Goal: Task Accomplishment & Management: Complete application form

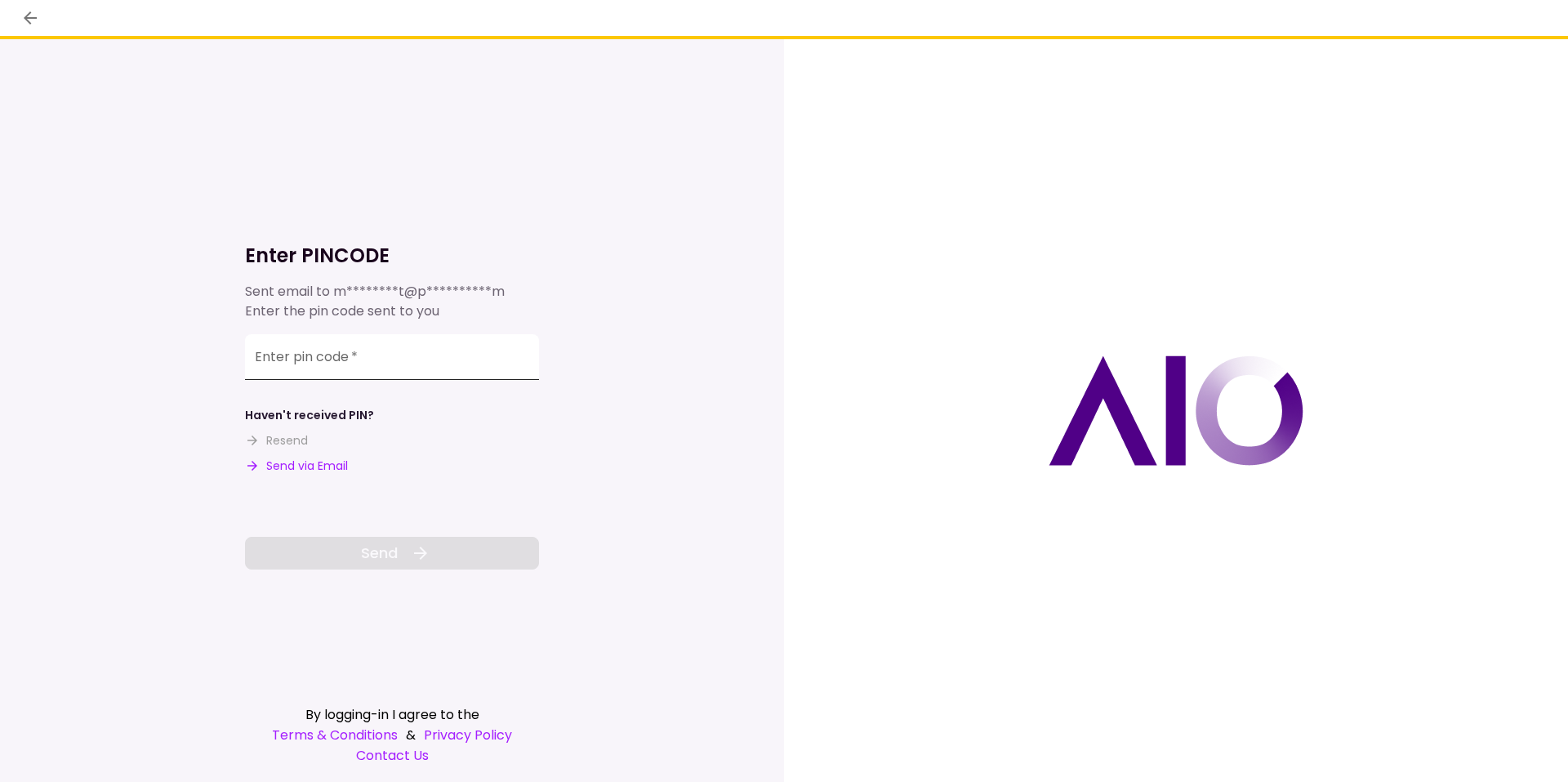
click at [332, 360] on input "Enter pin code   *" at bounding box center [392, 357] width 294 height 46
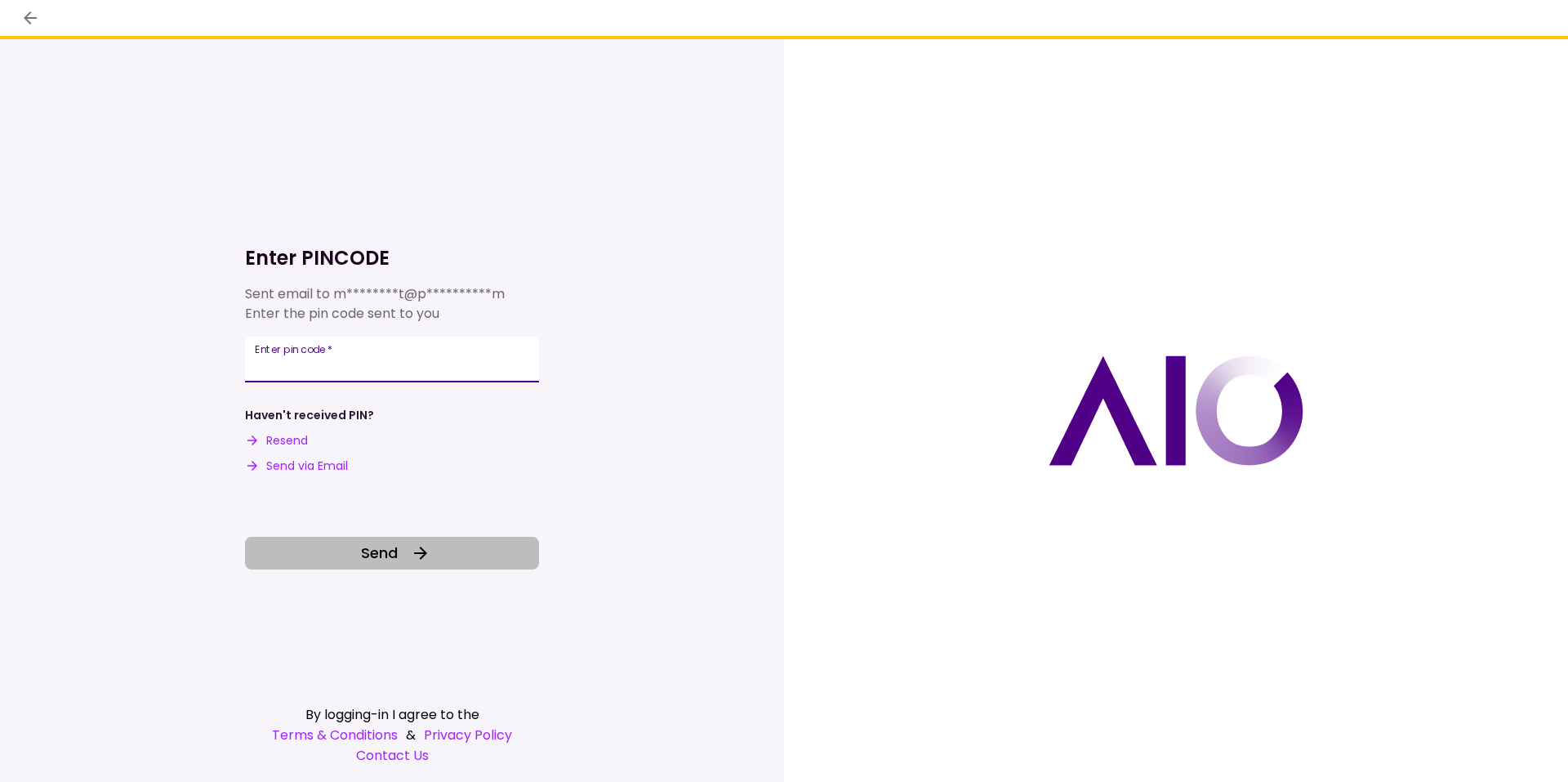
type input "******"
click at [415, 558] on icon at bounding box center [420, 553] width 20 height 20
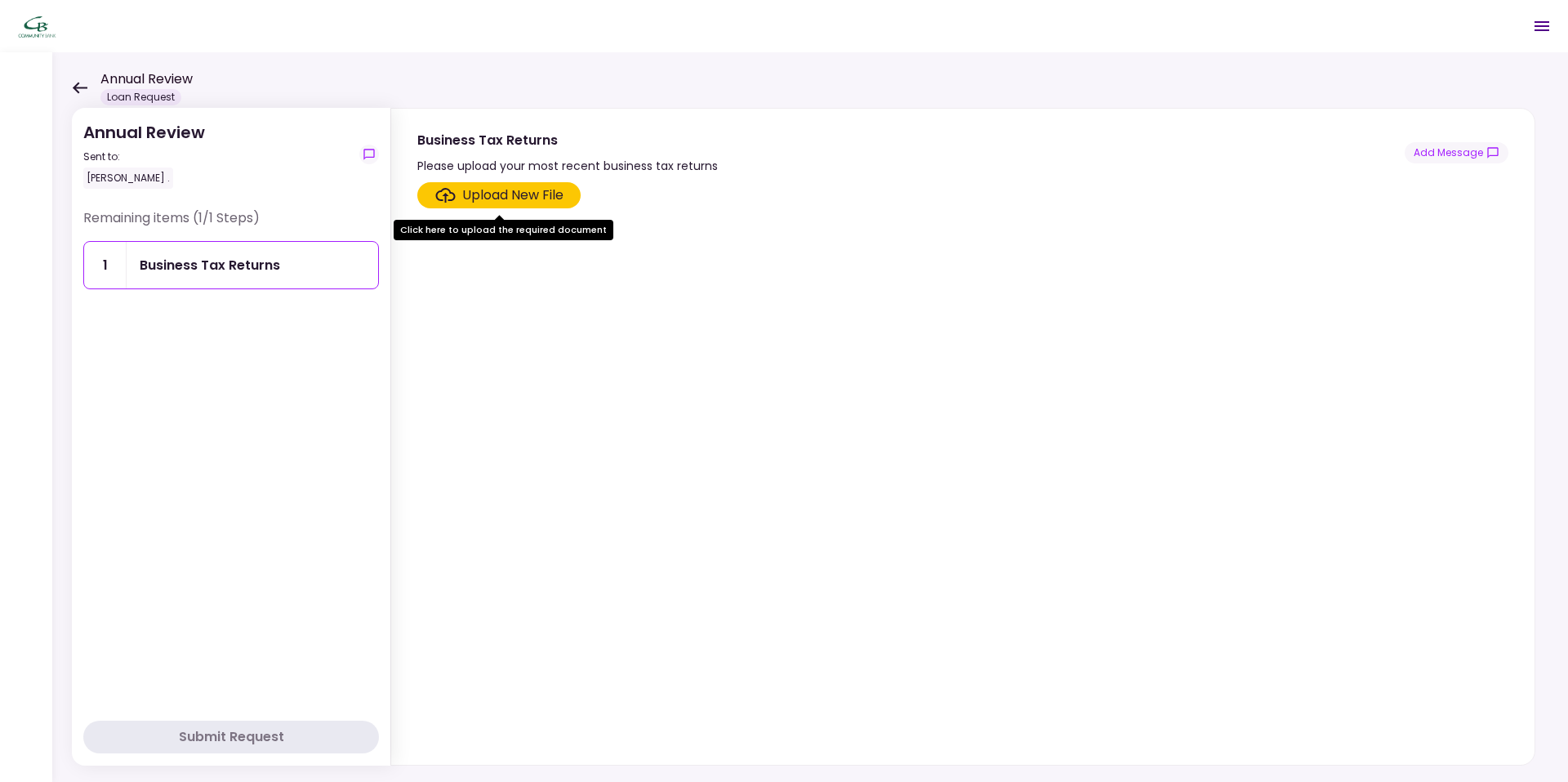
click at [237, 267] on div "Business Tax Returns" at bounding box center [210, 265] width 141 height 21
click at [491, 196] on div "Upload New File" at bounding box center [513, 196] width 102 height 20
click at [0, 0] on input "Upload New File" at bounding box center [0, 0] width 0 height 0
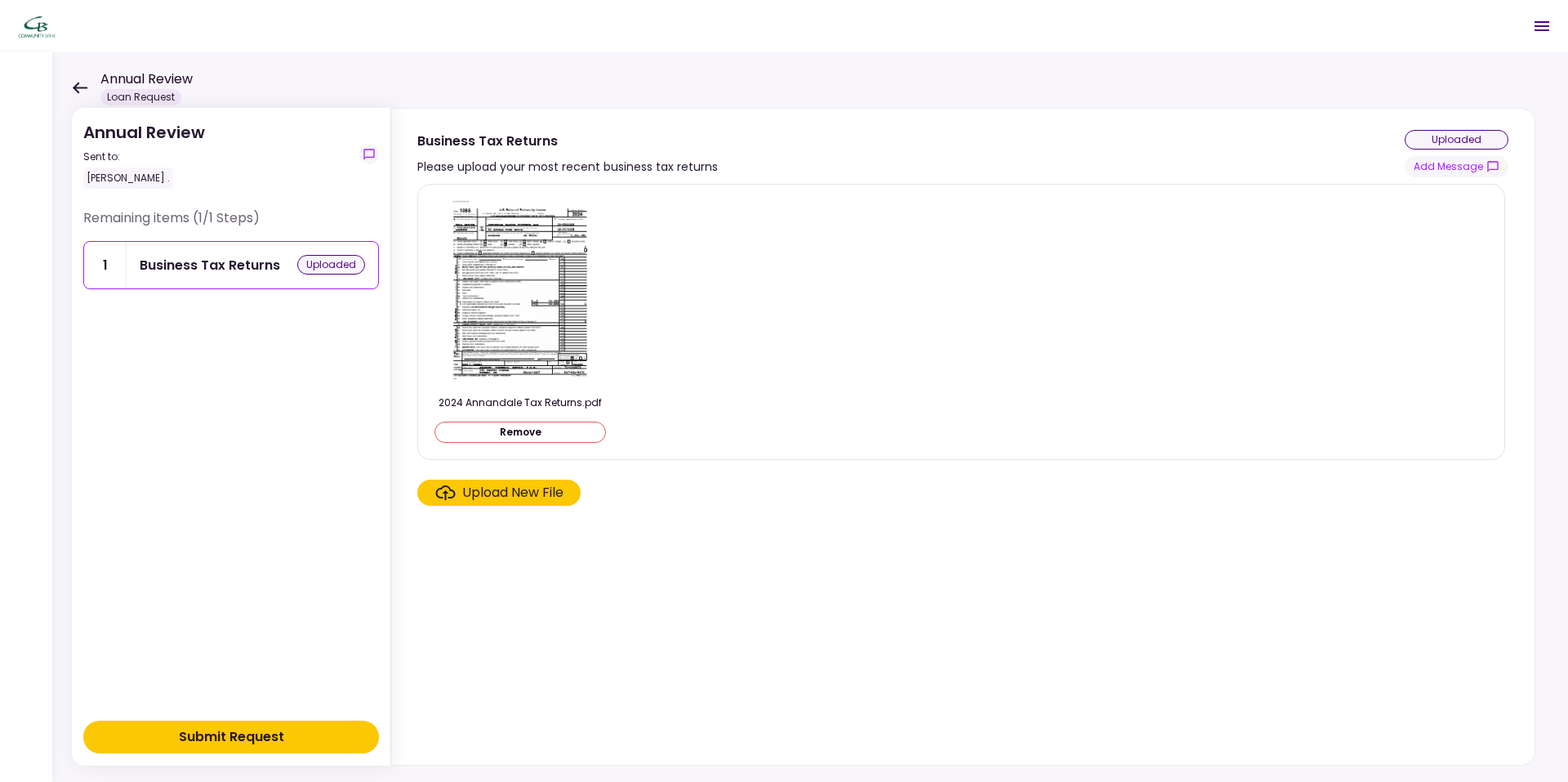
click at [524, 487] on div "Upload New File" at bounding box center [513, 493] width 102 height 20
click at [0, 0] on input "Upload New File" at bounding box center [0, 0] width 0 height 0
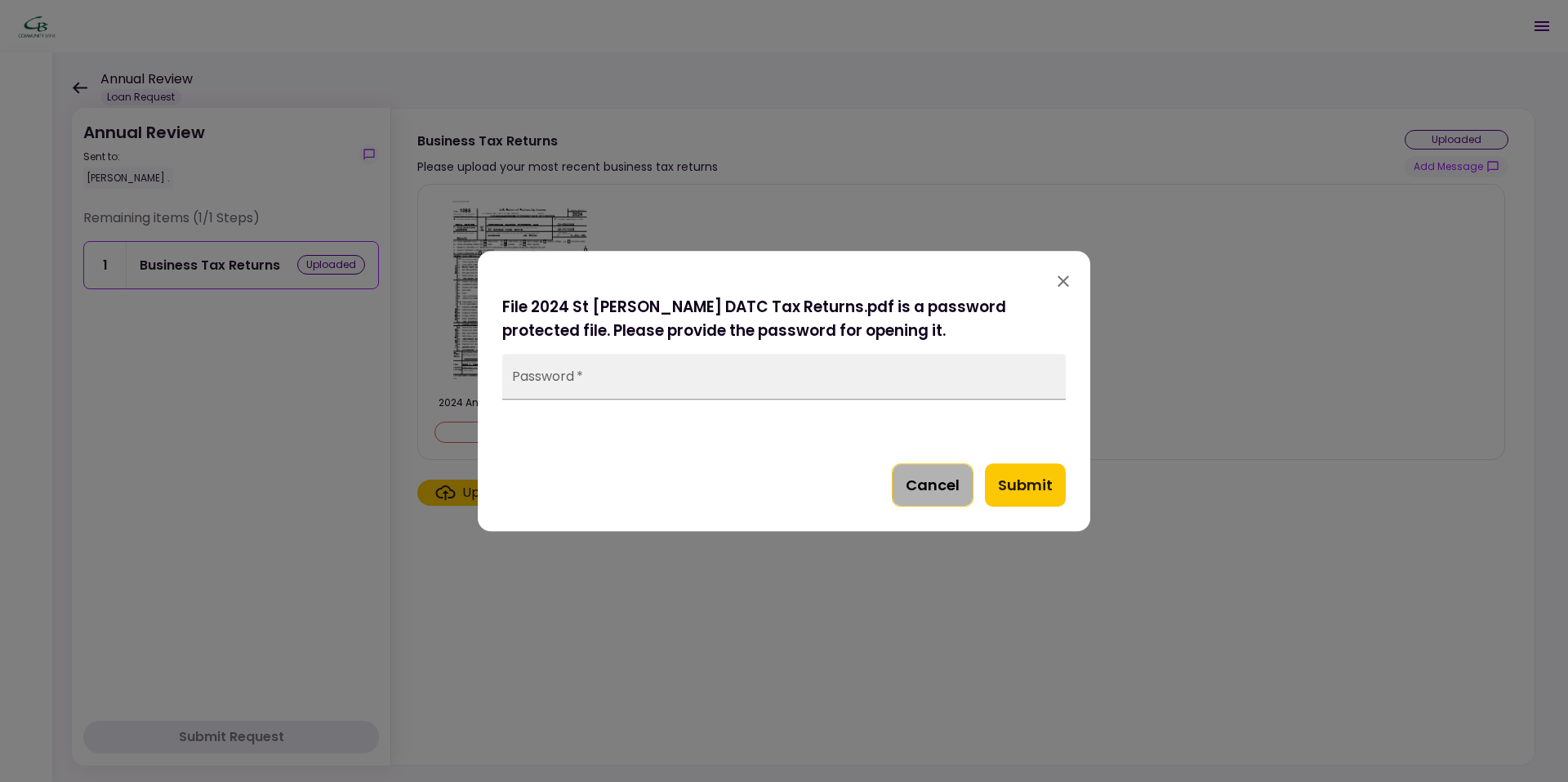
click at [927, 490] on button "Cancel" at bounding box center [933, 485] width 82 height 44
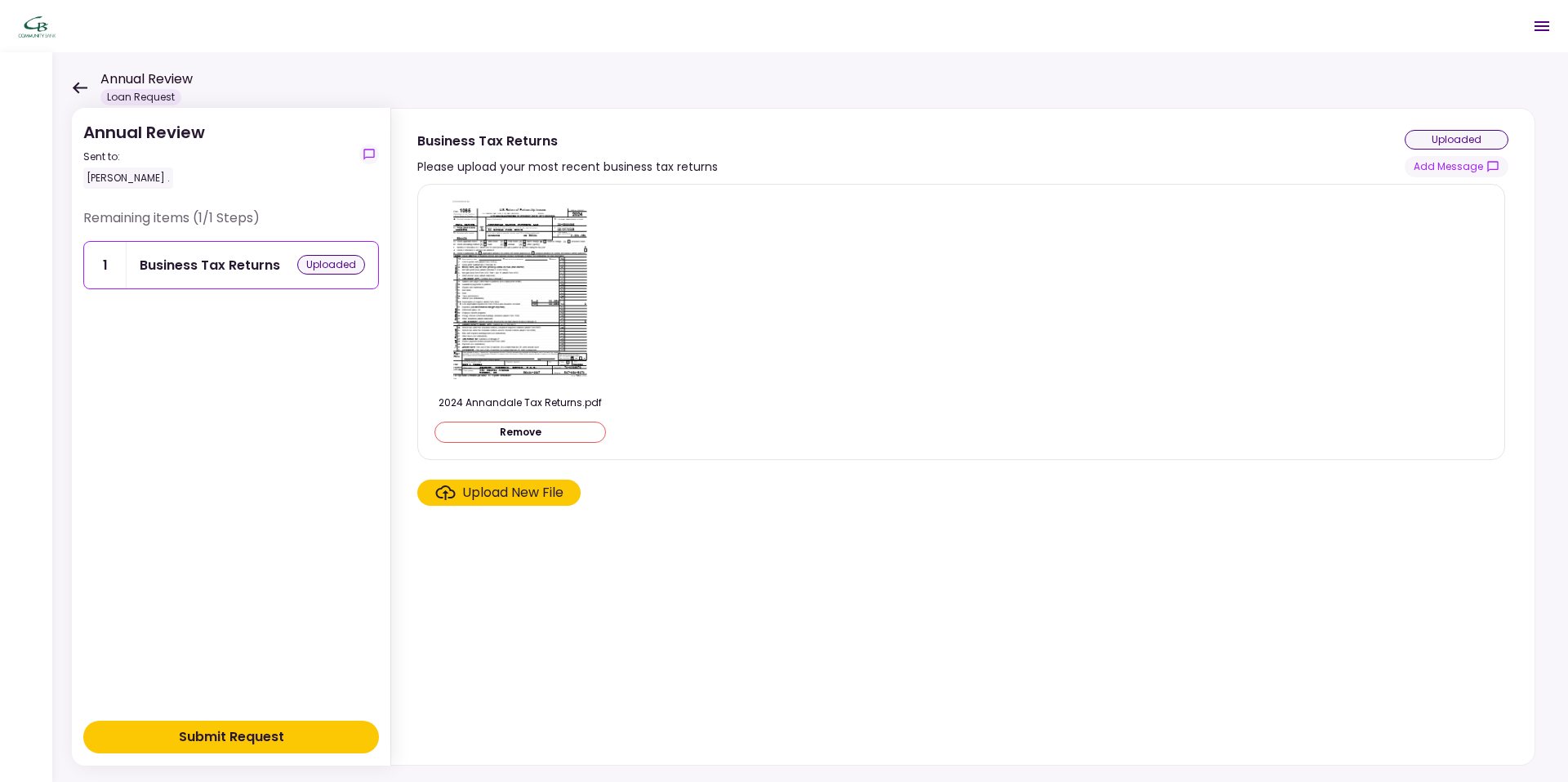
click at [525, 490] on div "Upload New File" at bounding box center [513, 493] width 102 height 20
click at [0, 0] on input "Upload New File" at bounding box center [0, 0] width 0 height 0
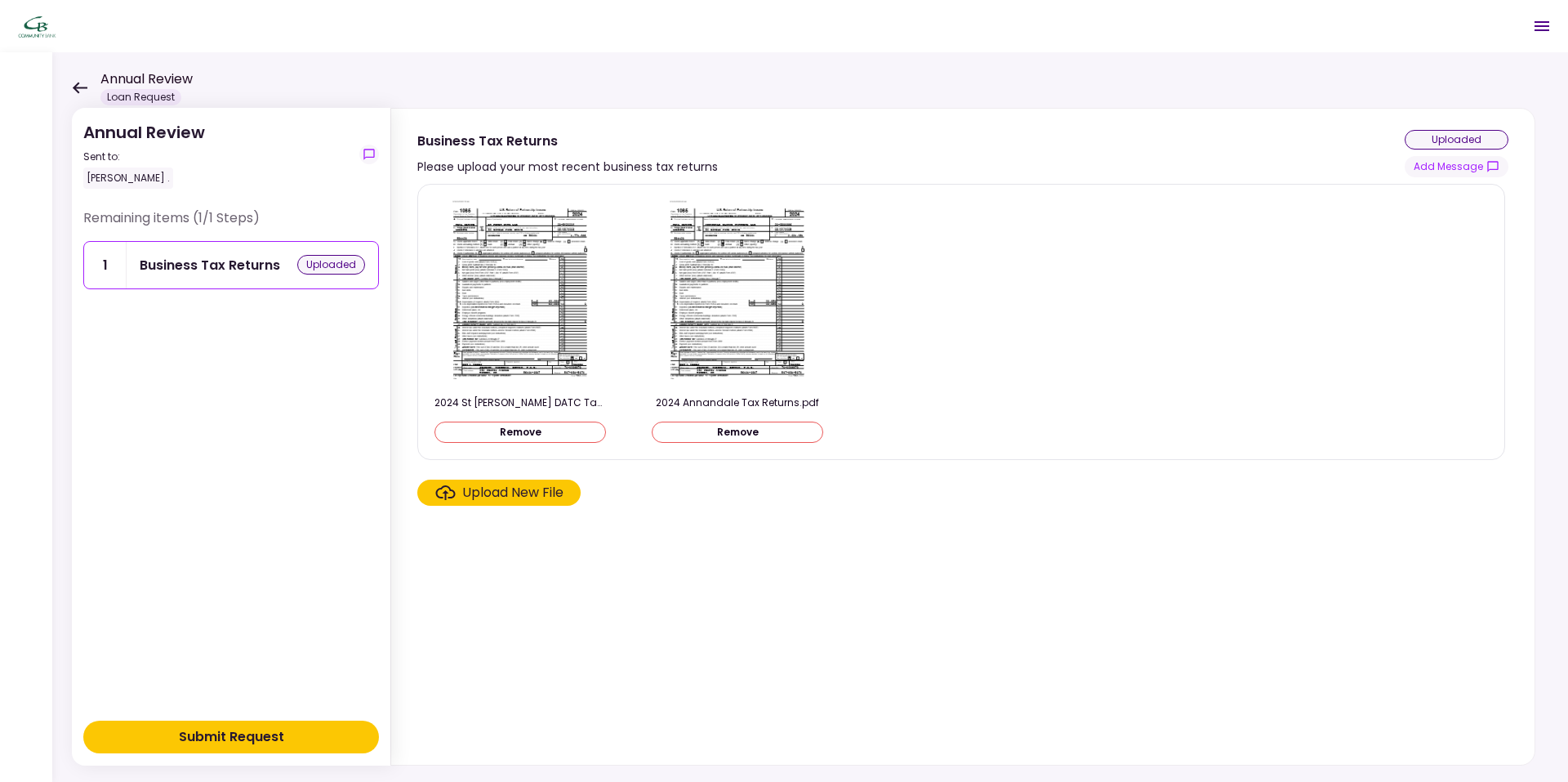
click at [543, 495] on div "Upload New File" at bounding box center [513, 493] width 102 height 20
click at [0, 0] on input "Upload New File" at bounding box center [0, 0] width 0 height 0
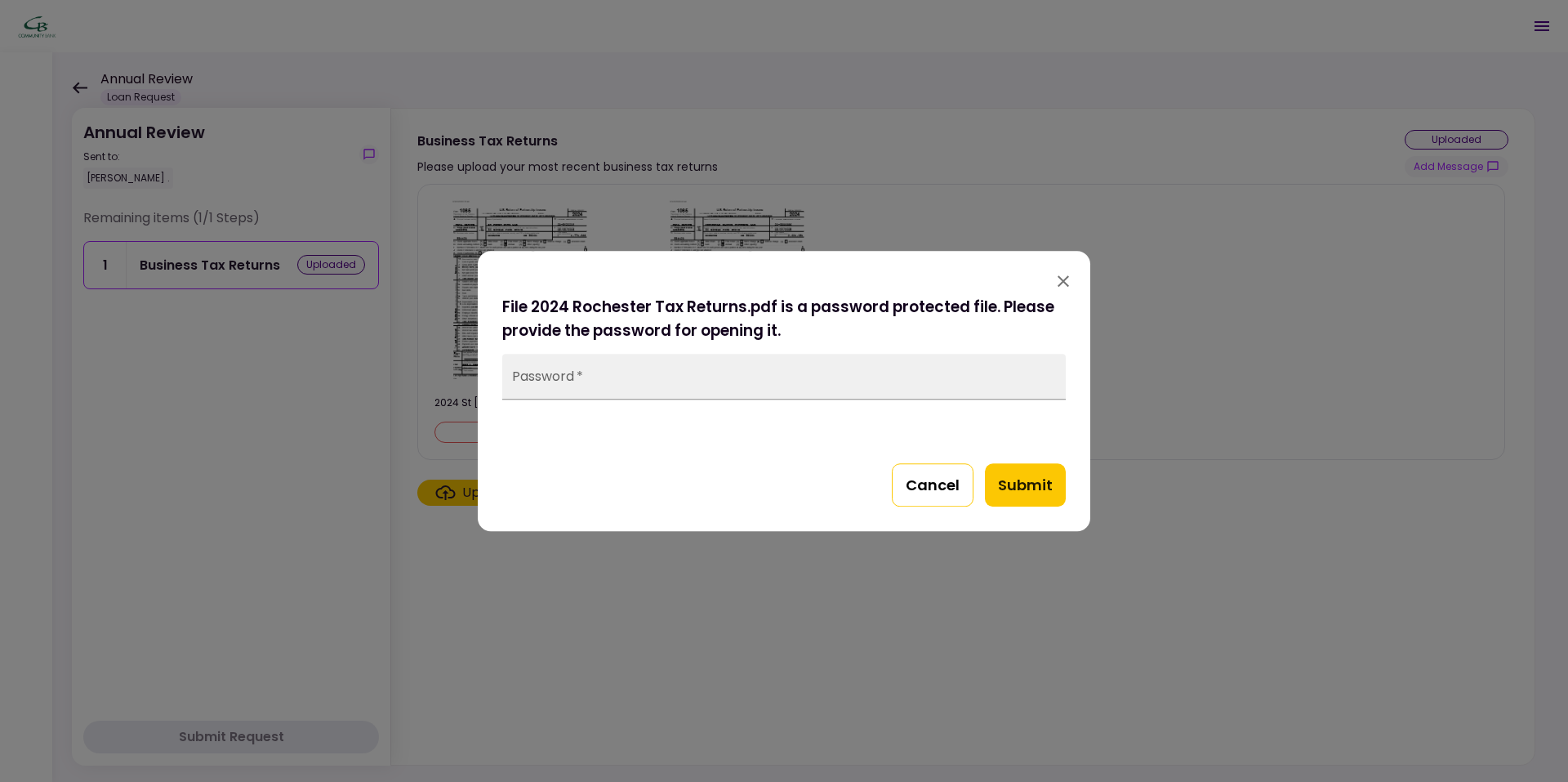
click at [934, 489] on button "Cancel" at bounding box center [933, 485] width 82 height 44
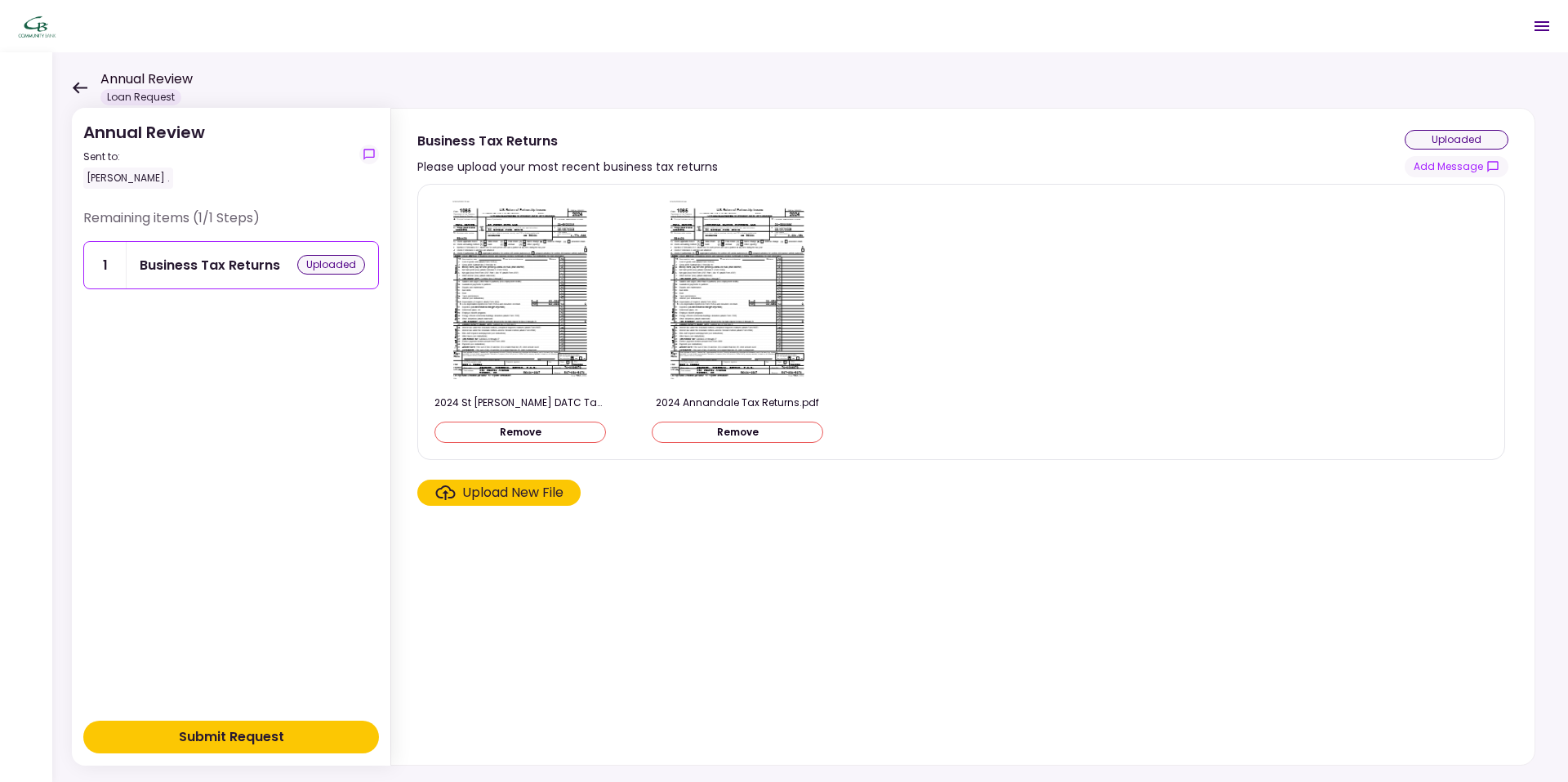
click at [534, 499] on div "Upload New File" at bounding box center [513, 493] width 102 height 20
click at [0, 0] on input "Upload New File" at bounding box center [0, 0] width 0 height 0
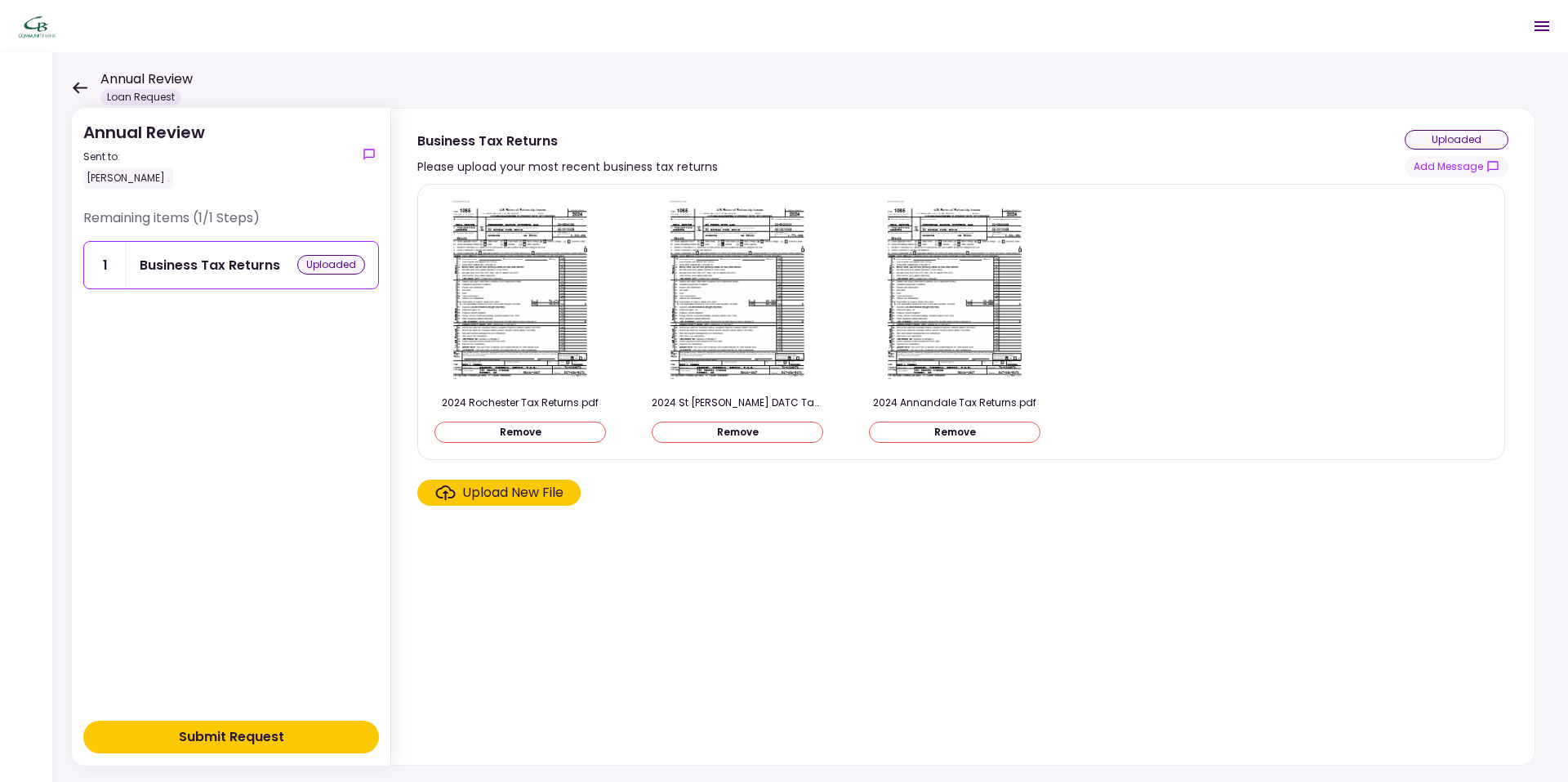
click at [528, 493] on div "Upload New File" at bounding box center [513, 493] width 102 height 20
click at [0, 0] on input "Upload New File" at bounding box center [0, 0] width 0 height 0
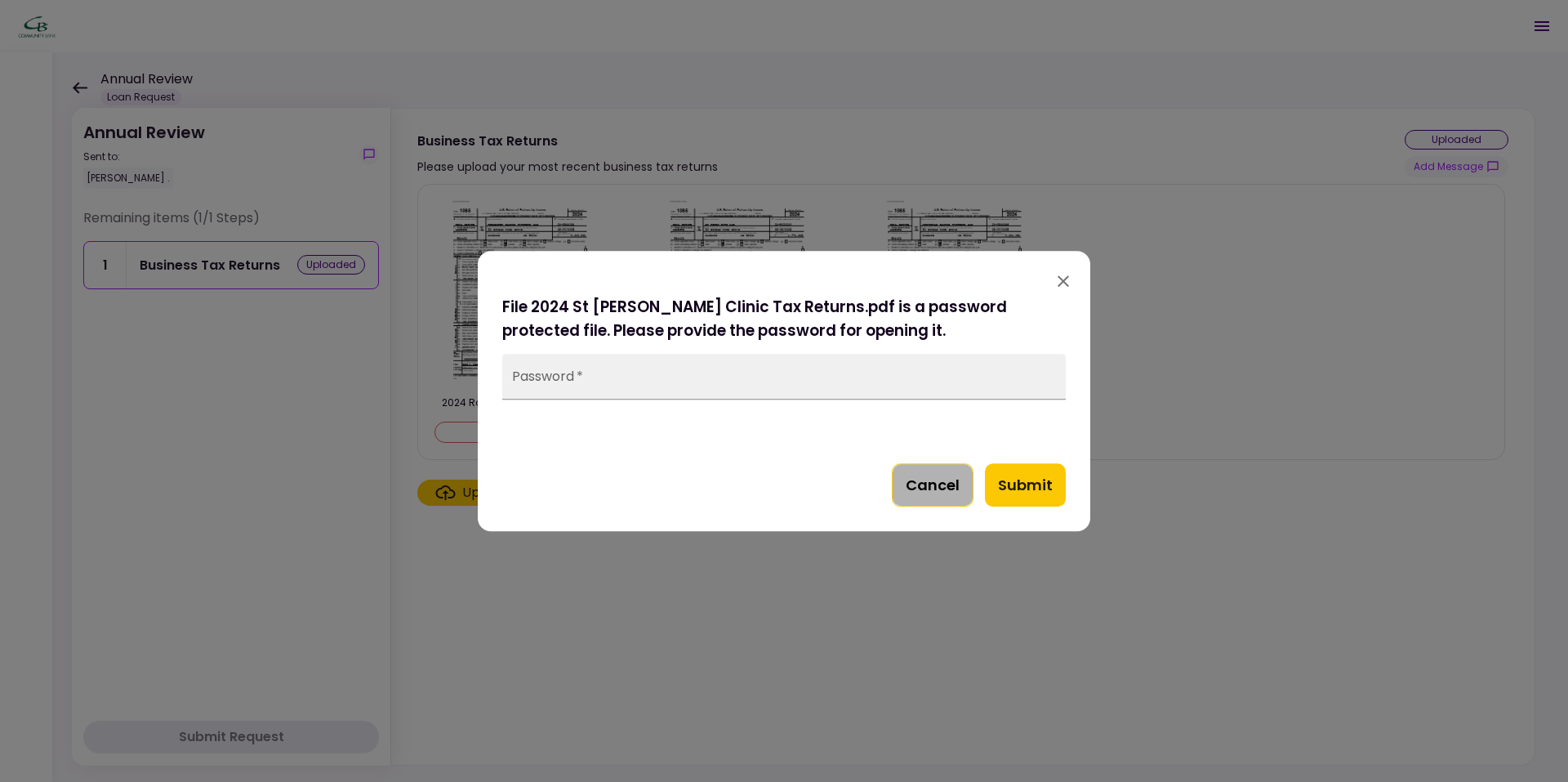
click at [928, 481] on button "Cancel" at bounding box center [933, 485] width 82 height 44
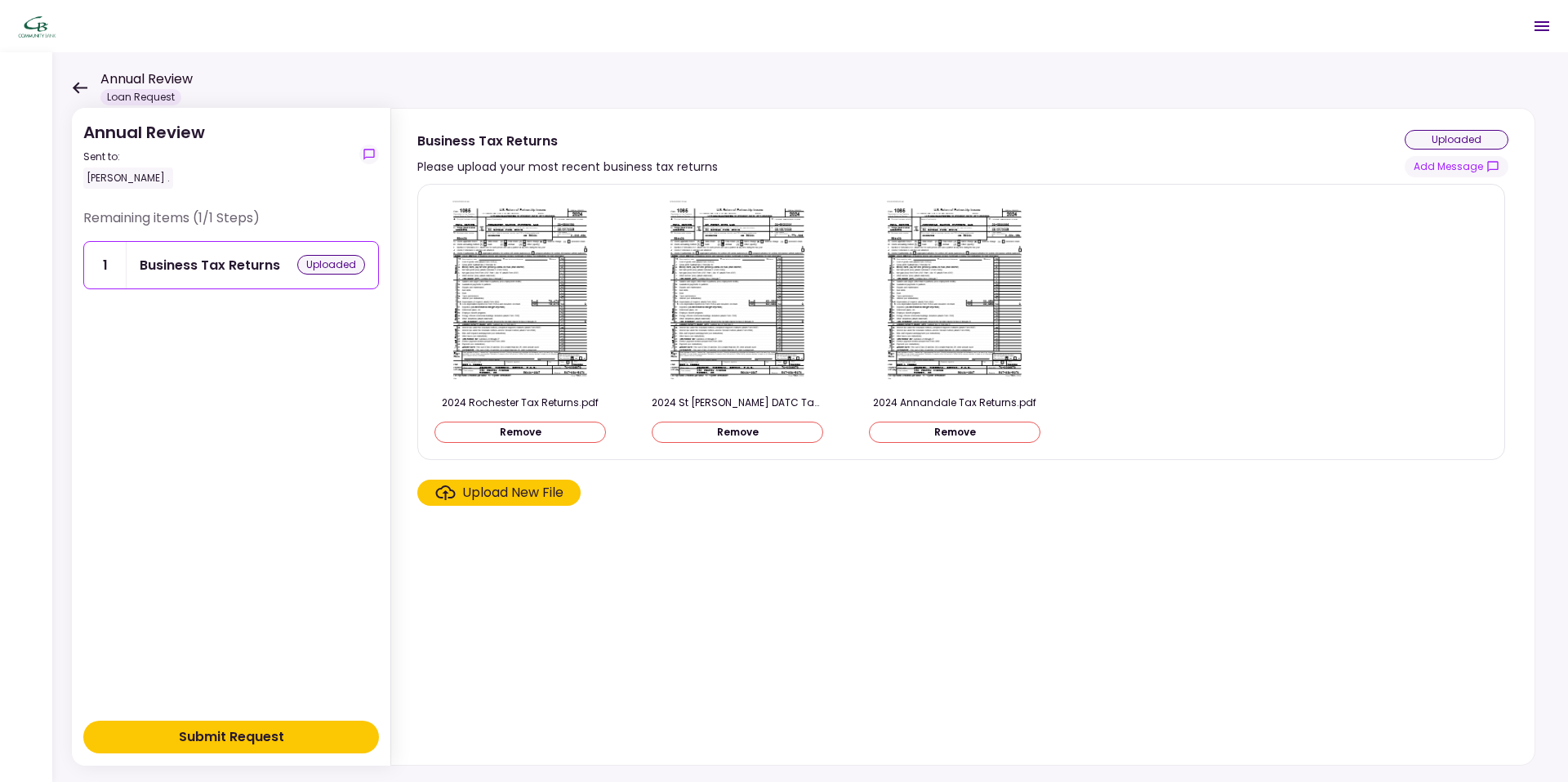
click at [538, 485] on div "Upload New File" at bounding box center [513, 493] width 102 height 20
click at [0, 0] on input "Upload New File" at bounding box center [0, 0] width 0 height 0
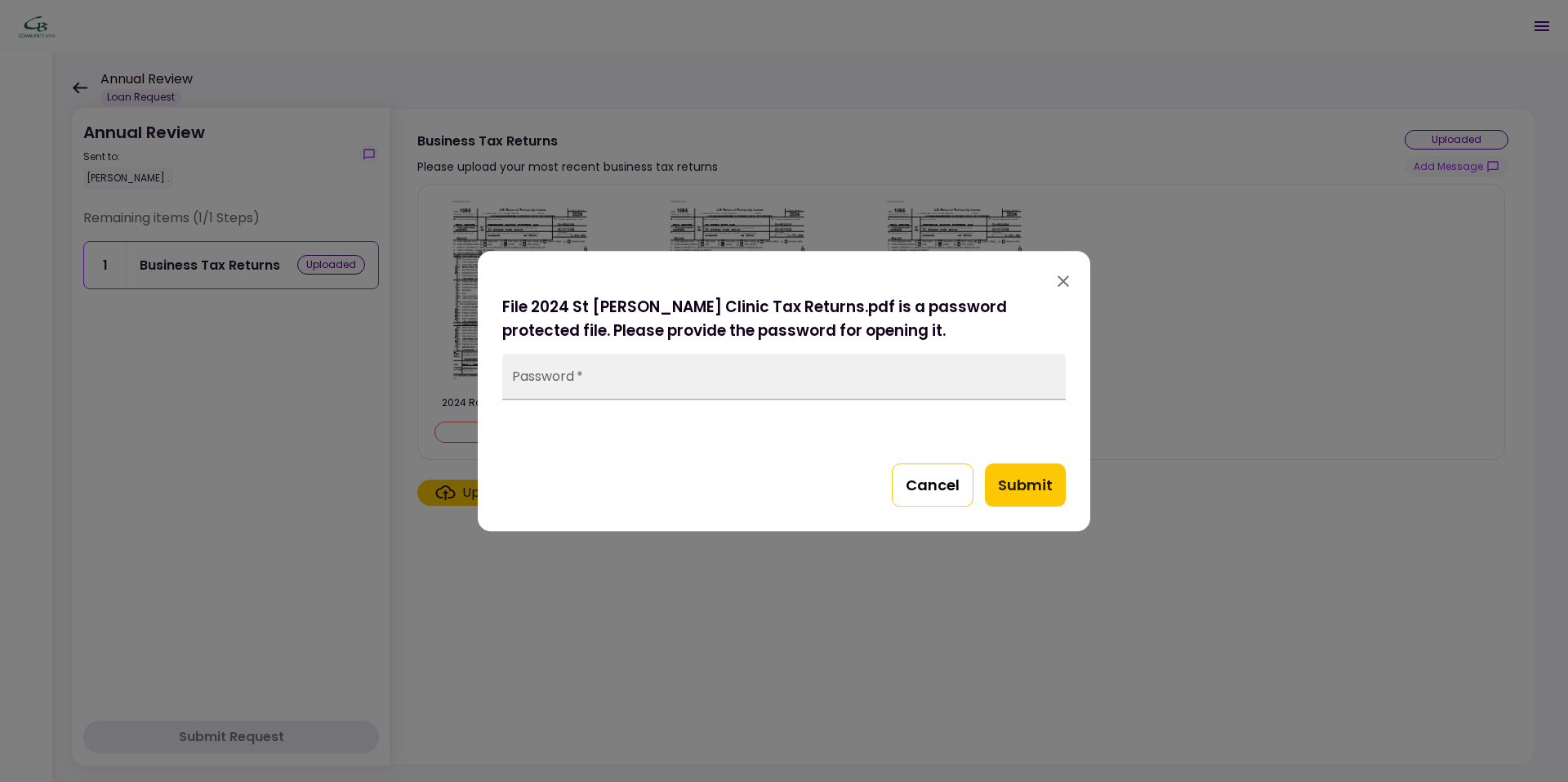
click at [932, 488] on button "Cancel" at bounding box center [933, 485] width 82 height 44
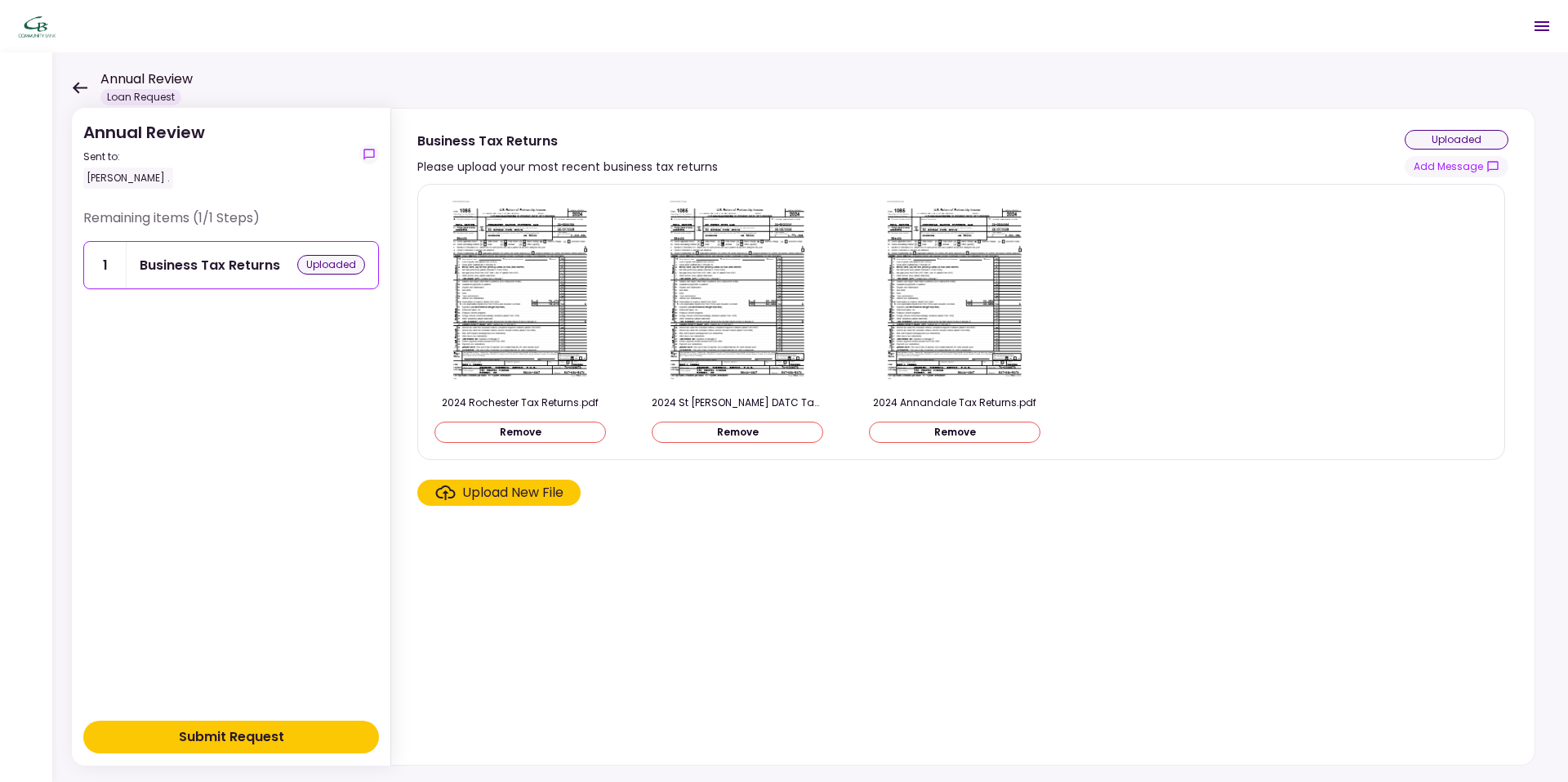
click at [514, 480] on label "Upload New File" at bounding box center [498, 493] width 163 height 26
click at [0, 0] on input "Upload New File" at bounding box center [0, 0] width 0 height 0
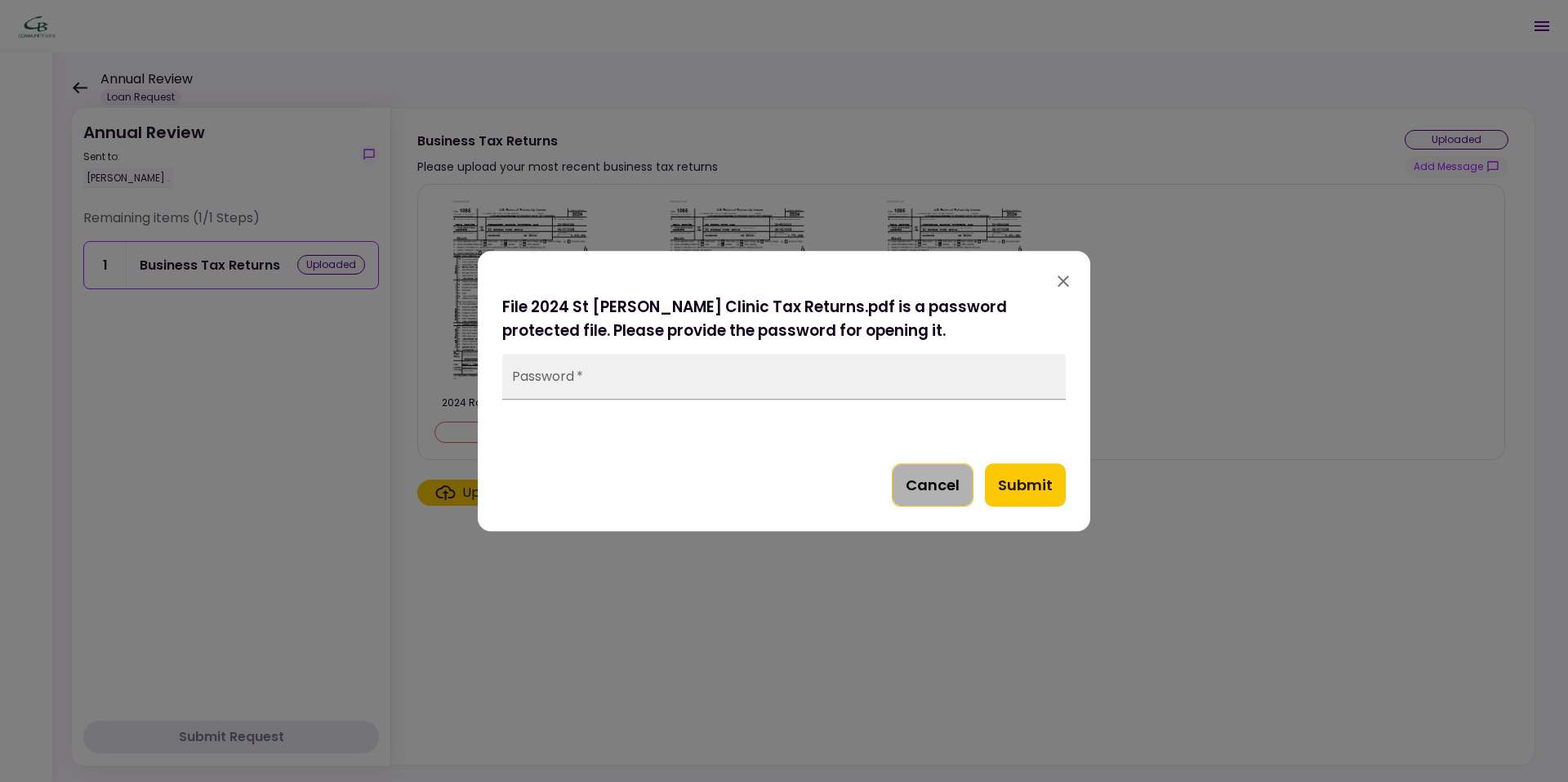
click at [915, 492] on button "Cancel" at bounding box center [933, 485] width 82 height 44
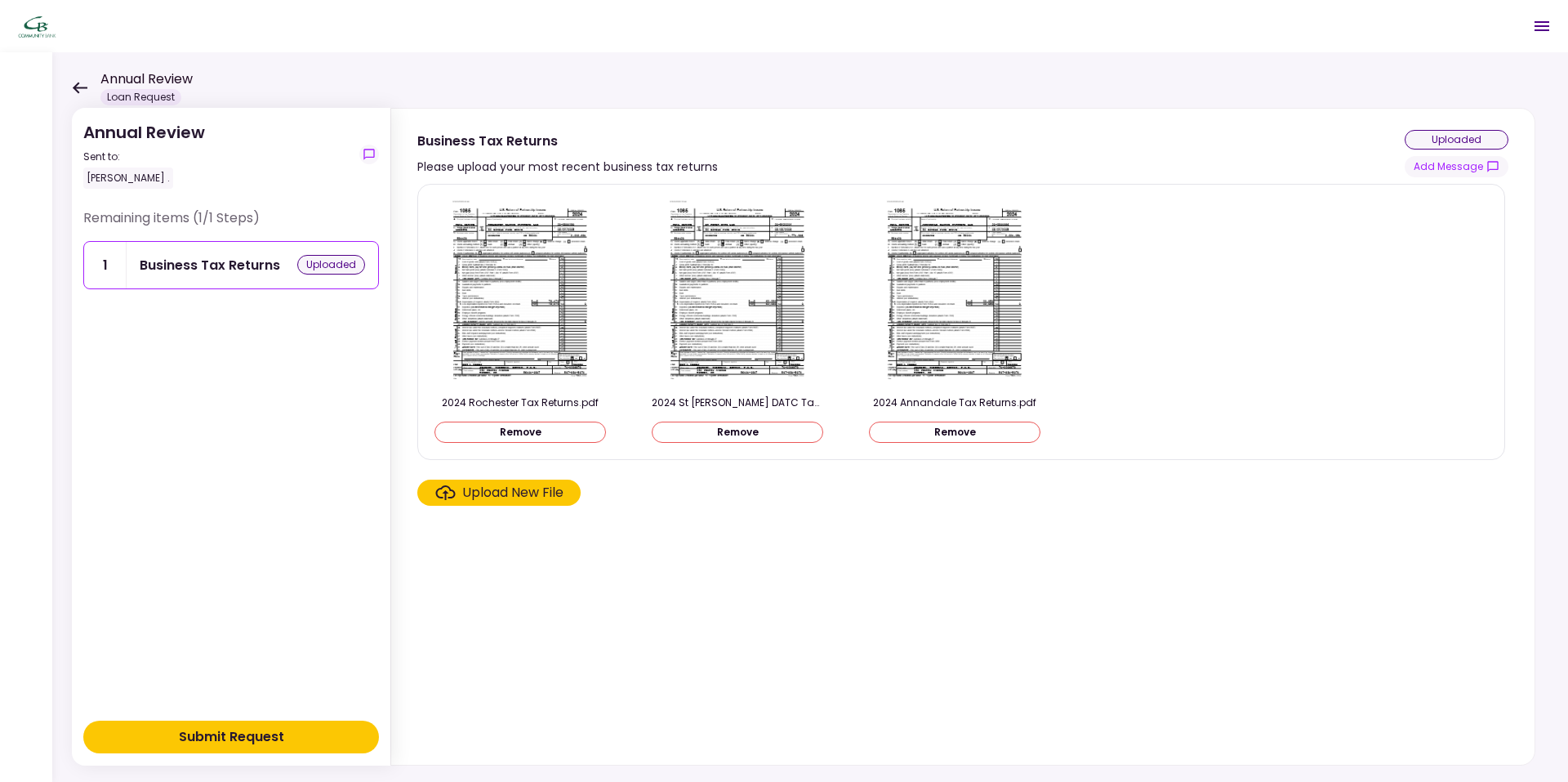
click at [517, 495] on div "Upload New File" at bounding box center [513, 493] width 102 height 20
click at [0, 0] on input "Upload New File" at bounding box center [0, 0] width 0 height 0
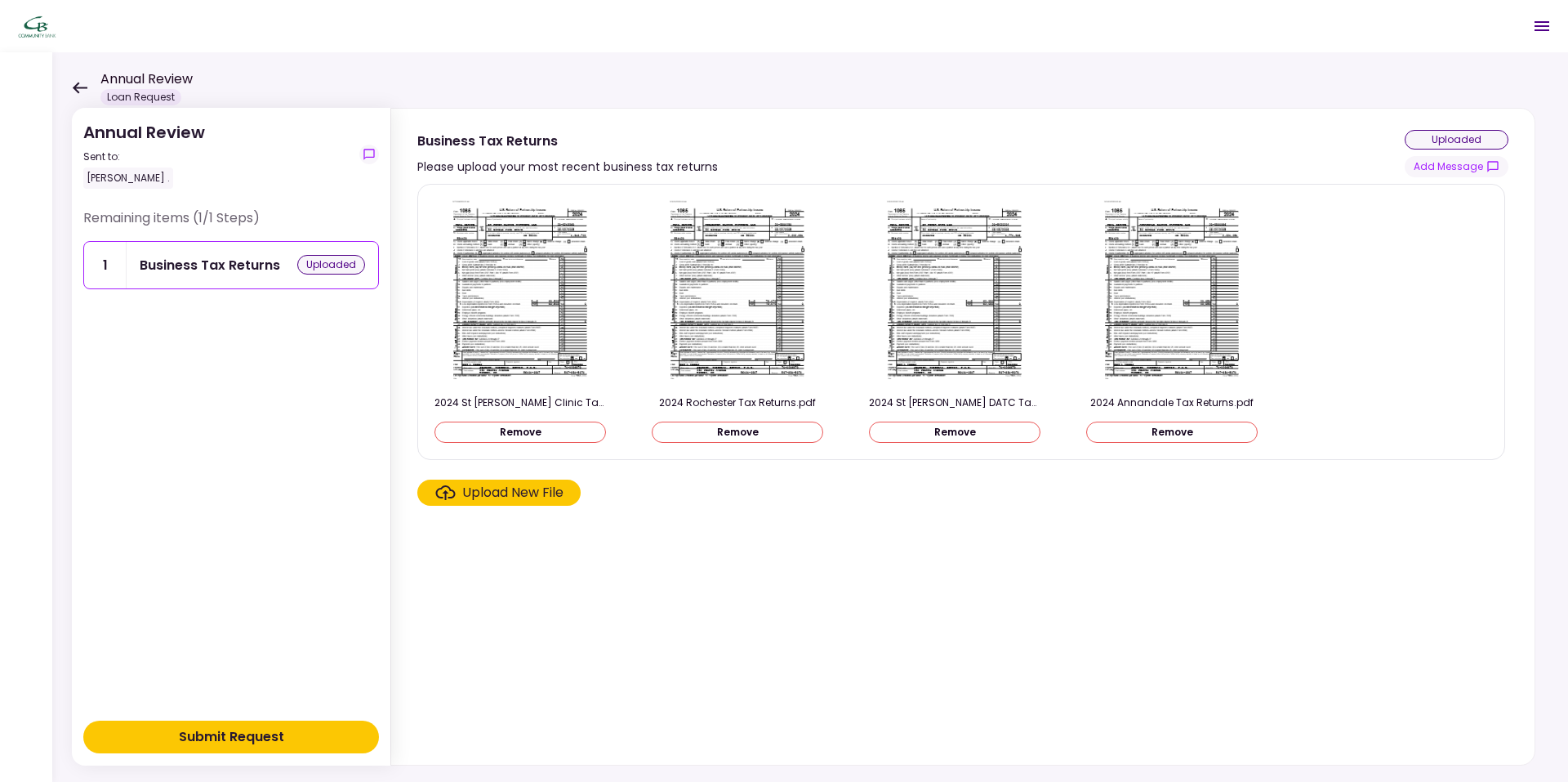
click at [294, 734] on button "Submit Request" at bounding box center [231, 736] width 296 height 32
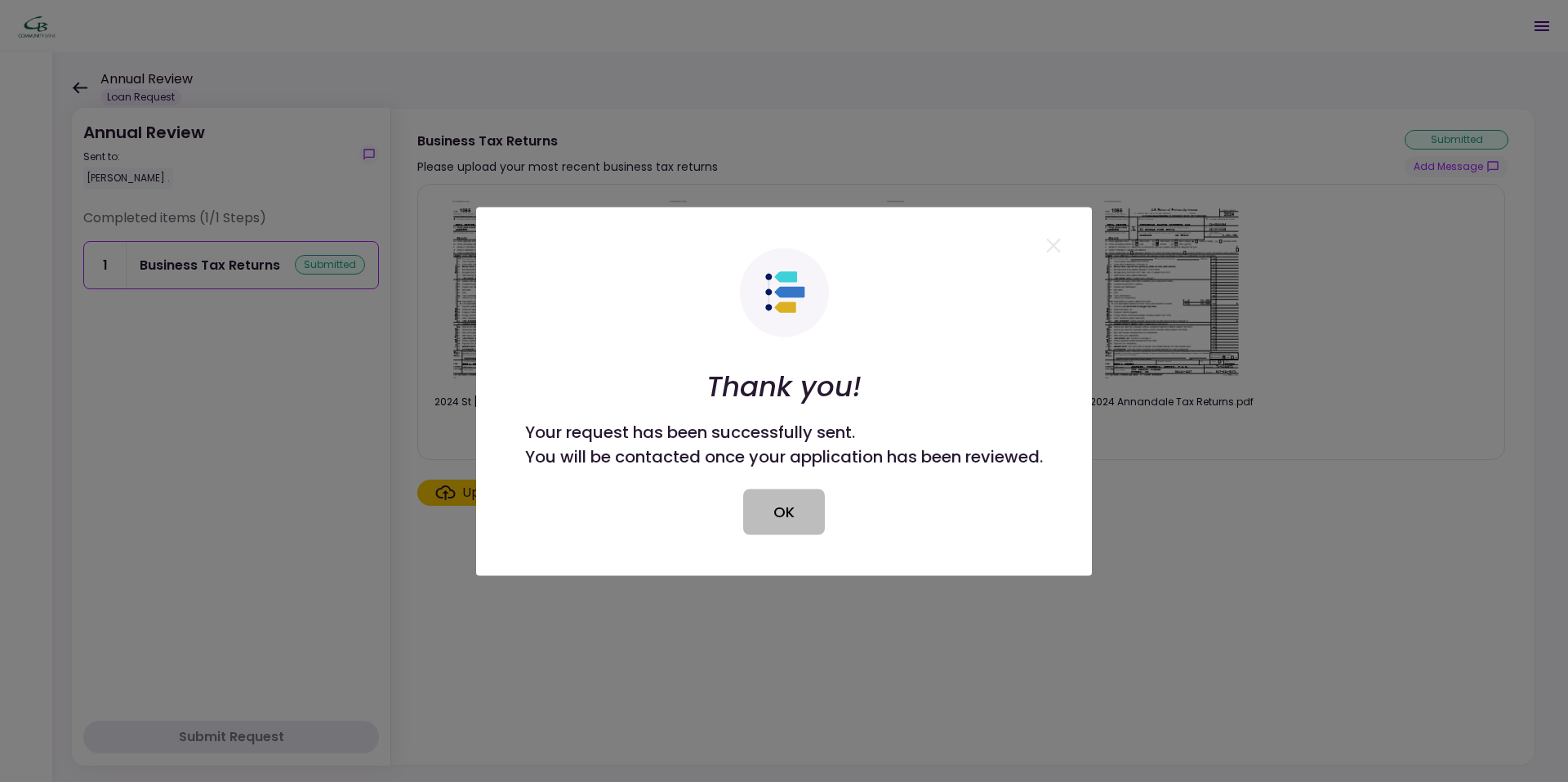
click at [790, 520] on button "OK" at bounding box center [784, 511] width 82 height 46
